Goal: Information Seeking & Learning: Learn about a topic

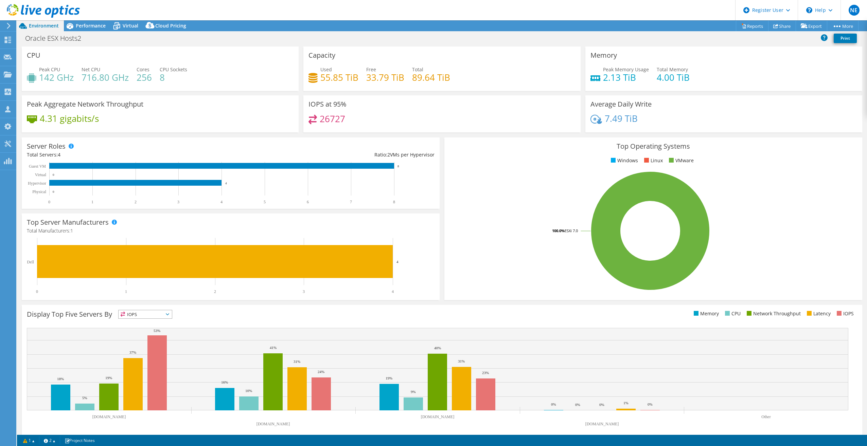
select select "USD"
click at [10, 25] on icon at bounding box center [8, 26] width 5 height 6
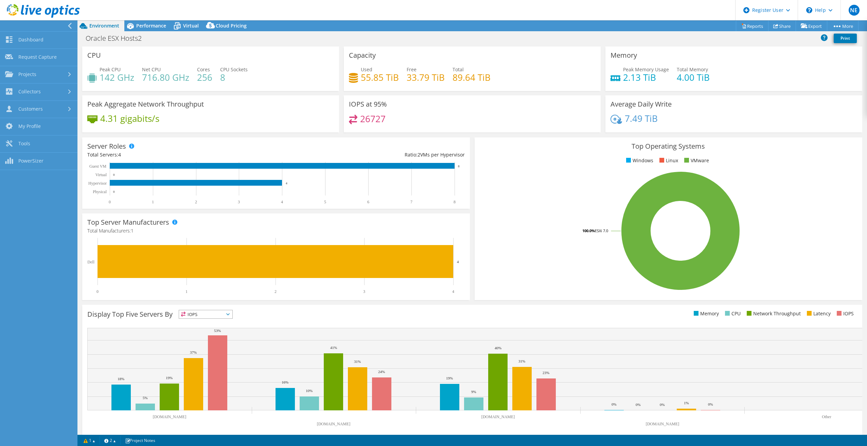
click at [509, 146] on h3 "Top Operating Systems" at bounding box center [668, 146] width 377 height 7
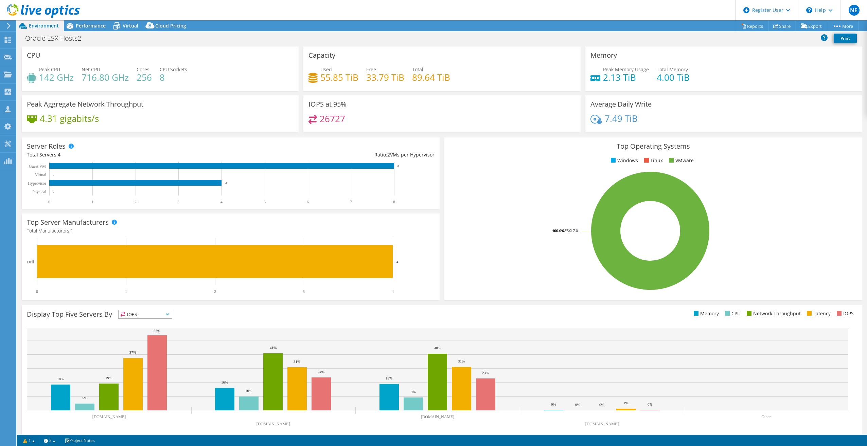
select select "USD"
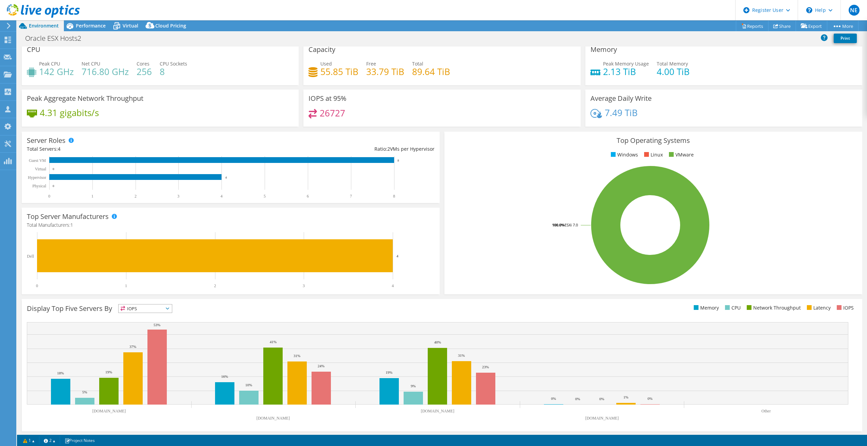
scroll to position [7, 0]
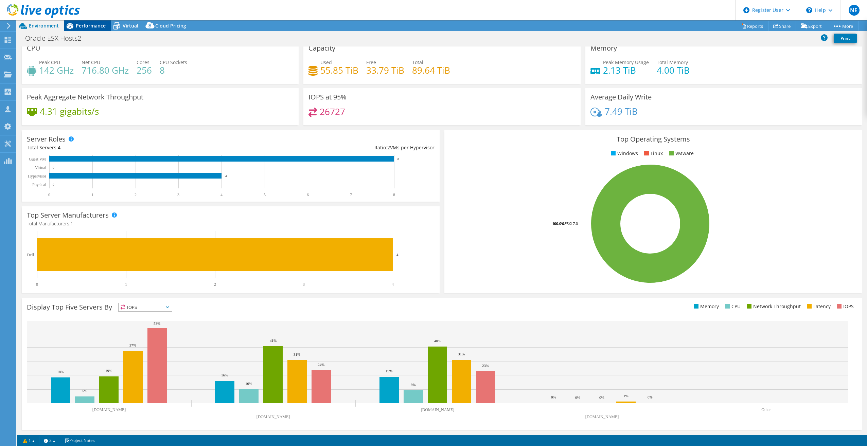
click at [90, 29] on span "Performance" at bounding box center [91, 25] width 30 height 6
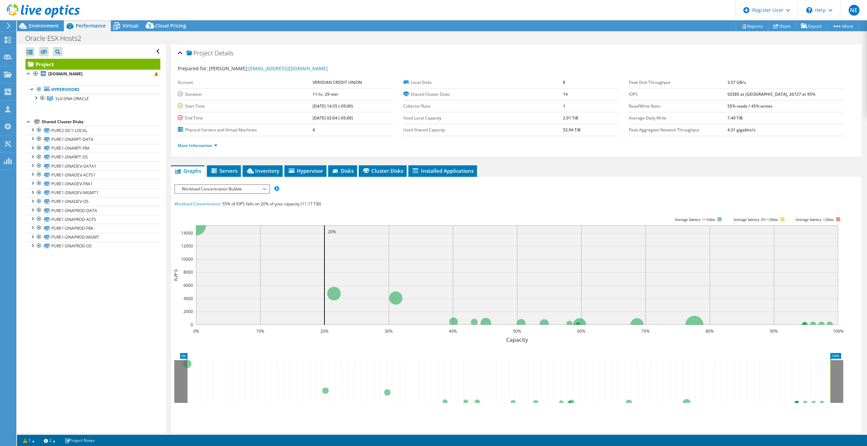
scroll to position [0, 0]
click at [256, 166] on li "Inventory" at bounding box center [263, 171] width 40 height 12
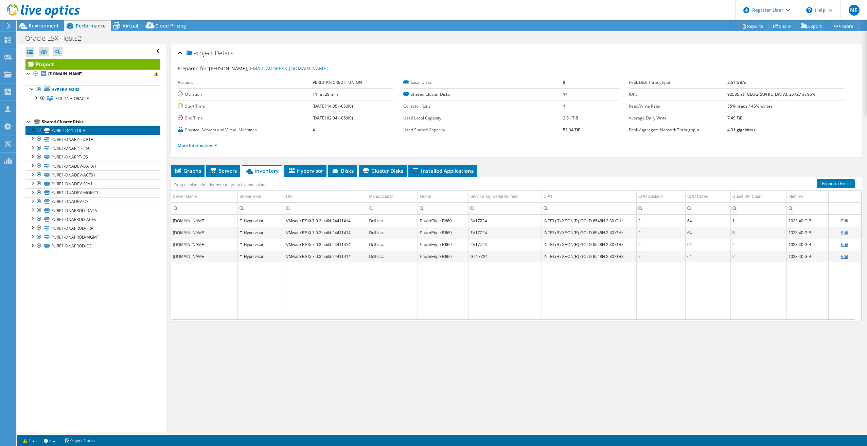
click at [82, 133] on link "PURE2-DC1-LOCAL" at bounding box center [92, 130] width 135 height 9
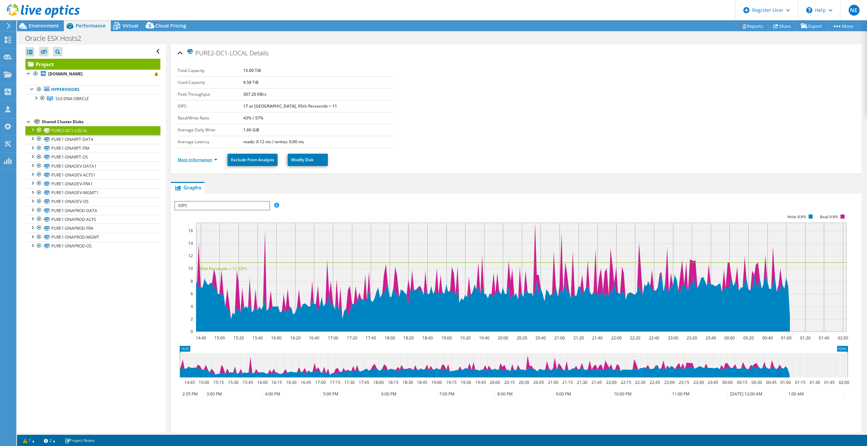
click at [209, 161] on link "More Information" at bounding box center [198, 160] width 40 height 6
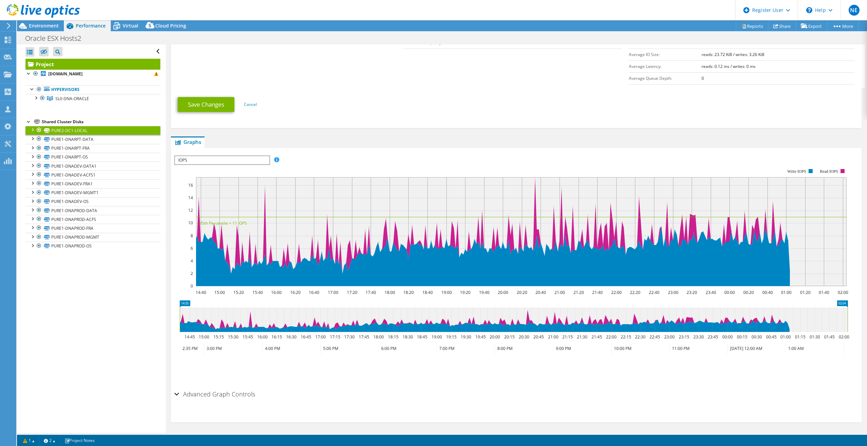
scroll to position [176, 0]
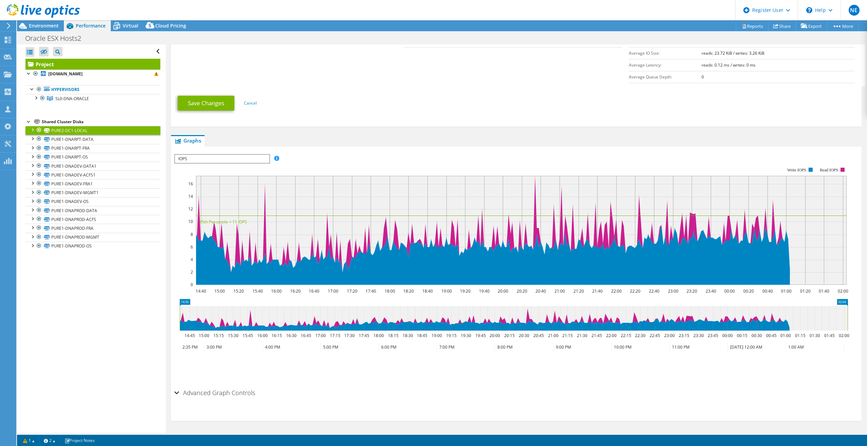
click at [175, 392] on div "Advanced Graph Controls" at bounding box center [516, 393] width 684 height 15
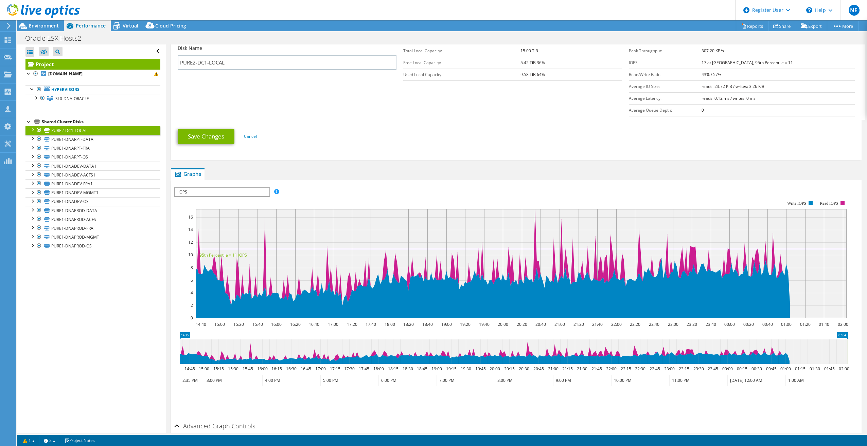
scroll to position [0, 0]
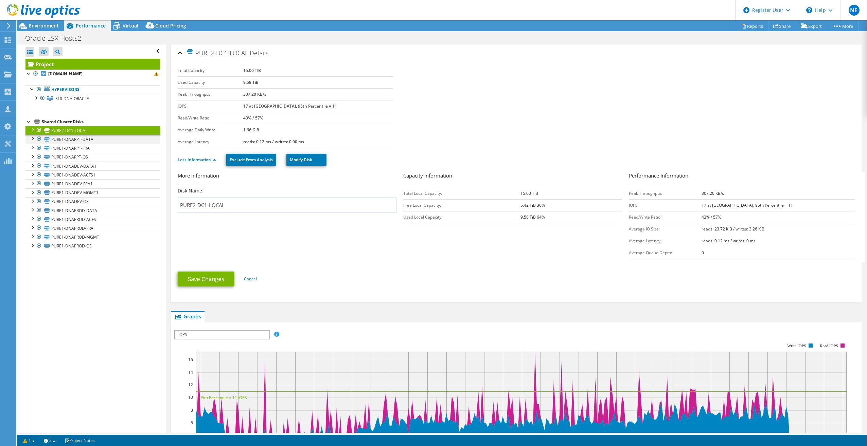
click at [31, 139] on div at bounding box center [32, 138] width 7 height 7
